Goal: Navigation & Orientation: Find specific page/section

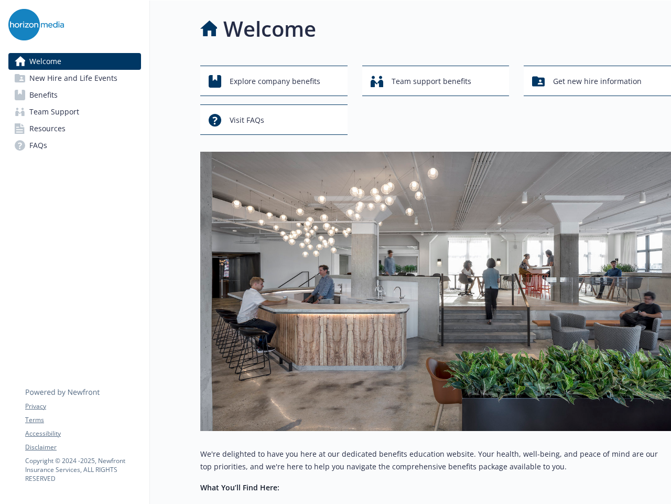
click at [336, 252] on img at bounding box center [435, 291] width 471 height 279
click at [83, 433] on link "Accessibility" at bounding box center [82, 433] width 115 height 9
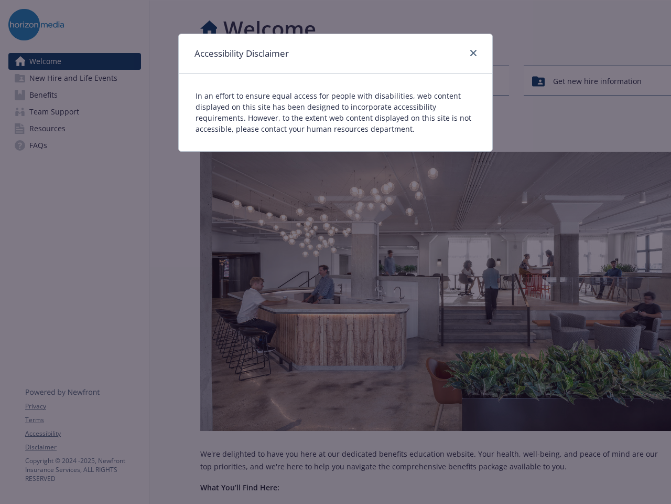
click at [83, 447] on div "Accessibility Disclaimer In an effort to ensure equal access for people with di…" at bounding box center [335, 252] width 671 height 504
click at [274, 81] on div "In an effort to ensure equal access for people with disabilities, web content d…" at bounding box center [336, 112] width 314 height 78
click at [436, 81] on div "In an effort to ensure equal access for people with disabilities, web content d…" at bounding box center [336, 112] width 314 height 78
click at [597, 81] on div "Accessibility Disclaimer In an effort to ensure equal access for people with di…" at bounding box center [335, 252] width 671 height 504
click at [274, 120] on p "In an effort to ensure equal access for people with disabilities, web content d…" at bounding box center [336, 112] width 280 height 44
